Goal: Transaction & Acquisition: Purchase product/service

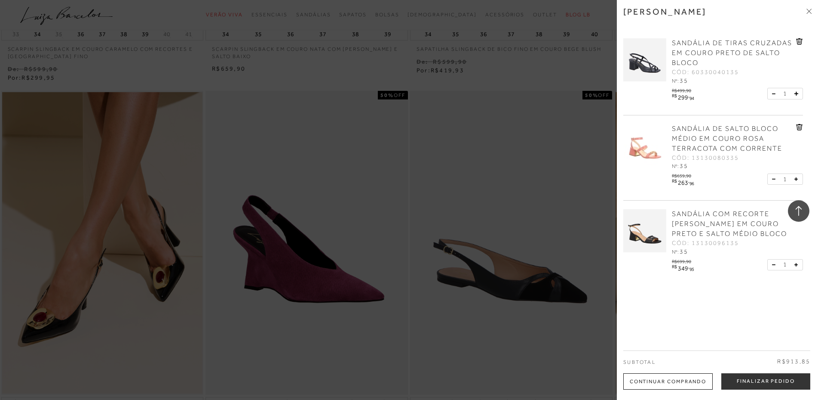
scroll to position [4774, 0]
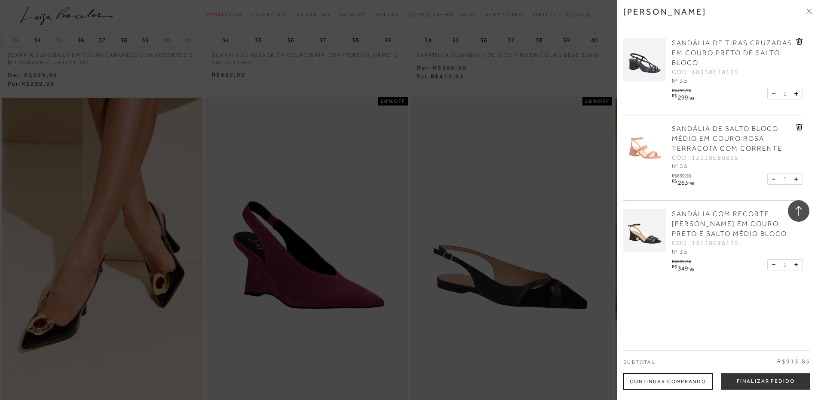
click at [773, 264] on button at bounding box center [775, 265] width 7 height 8
click at [772, 94] on icon at bounding box center [773, 93] width 3 height 0
click at [773, 263] on button at bounding box center [775, 265] width 7 height 8
click at [779, 205] on div "SANDÁLIA DE TIRAS CRUZADAS EM COURO PRETO DE SALTO BLOCO CÓD: 60330040135 Nº: 35" at bounding box center [718, 158] width 188 height 256
click at [748, 212] on span "SANDÁLIA COM RECORTE [PERSON_NAME] EM COURO PRETO E SALTO MÉDIO BLOCO" at bounding box center [729, 224] width 115 height 28
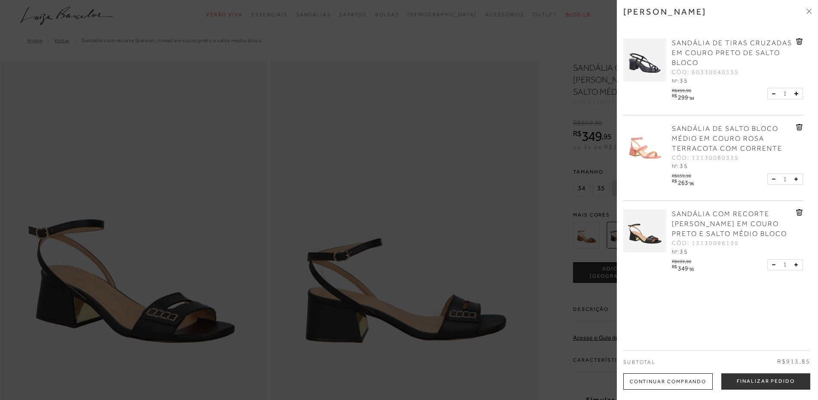
click at [799, 211] on icon at bounding box center [799, 212] width 1 height 3
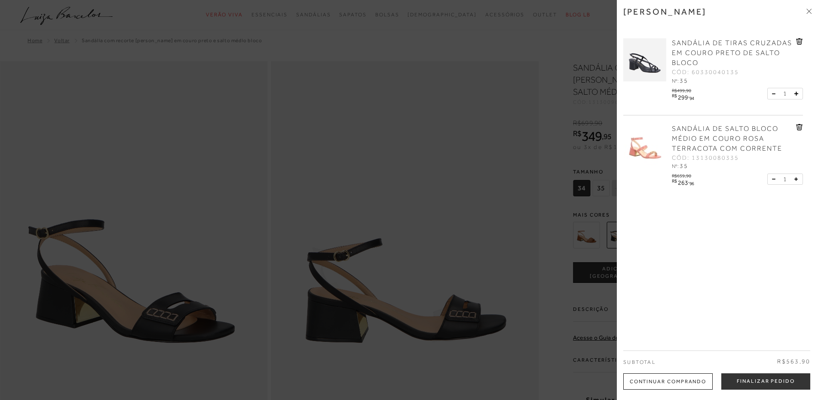
click at [311, 215] on div at bounding box center [409, 200] width 818 height 400
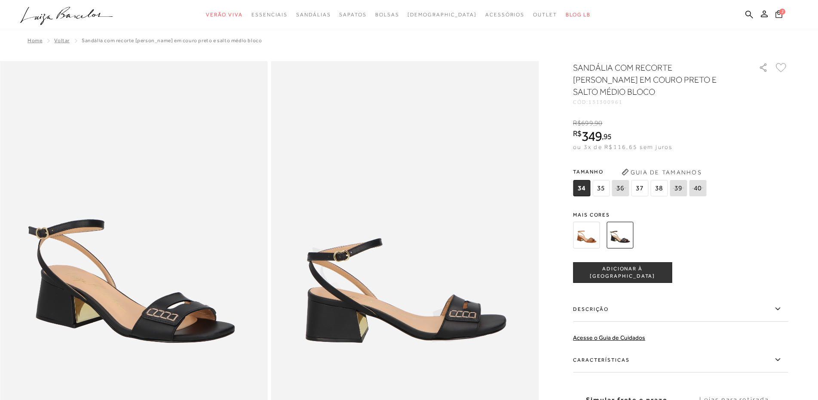
click at [781, 15] on button "2" at bounding box center [779, 15] width 12 height 12
